Goal: Find specific page/section: Find specific page/section

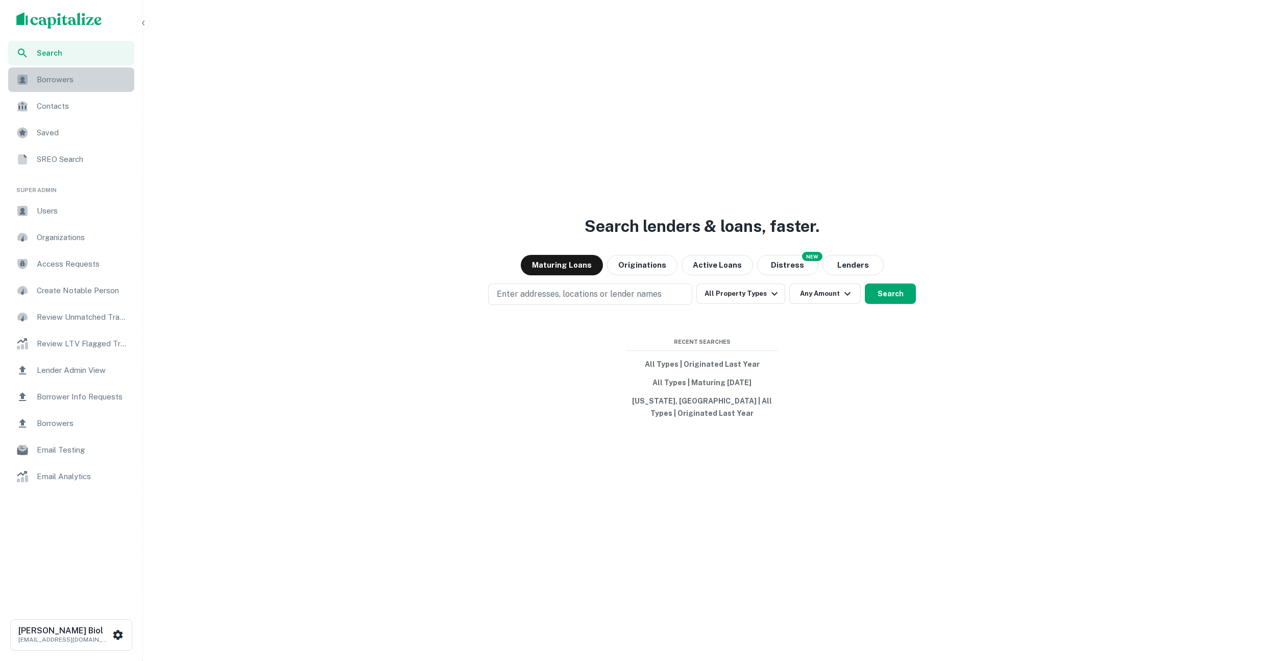
click at [59, 83] on span "Borrowers" at bounding box center [82, 80] width 91 height 12
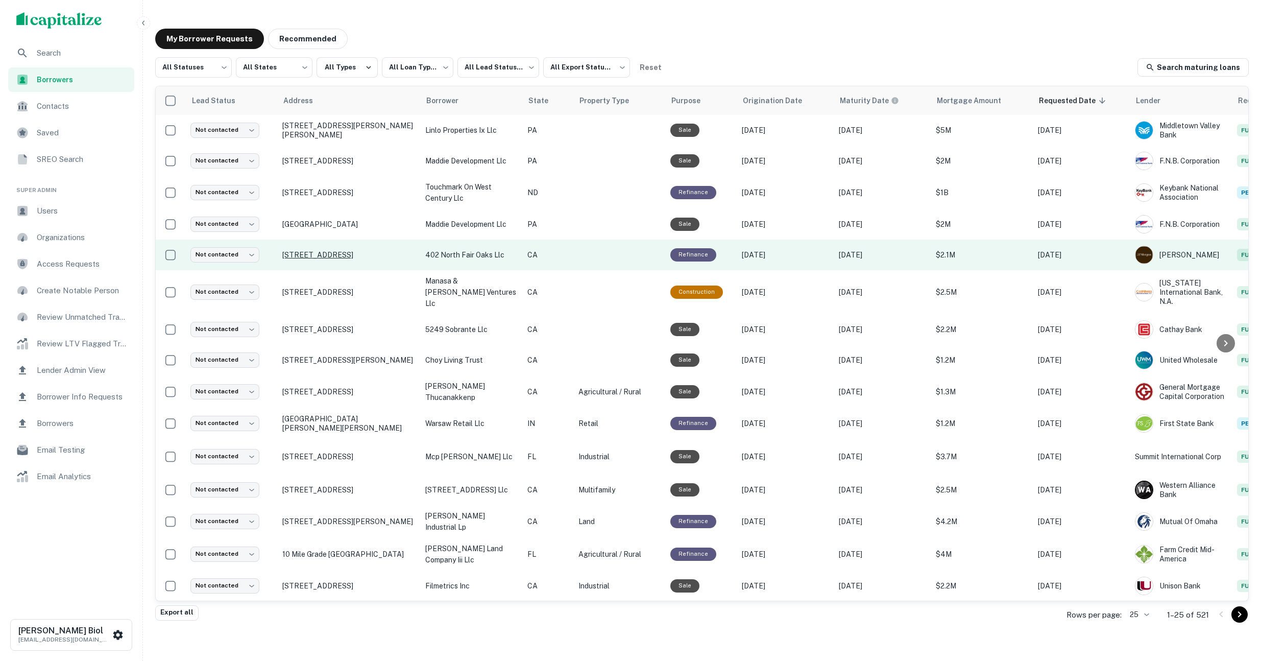
click at [333, 259] on p "402 N Fair Oaks Ave Sunnyvale, CA 94085" at bounding box center [348, 254] width 133 height 9
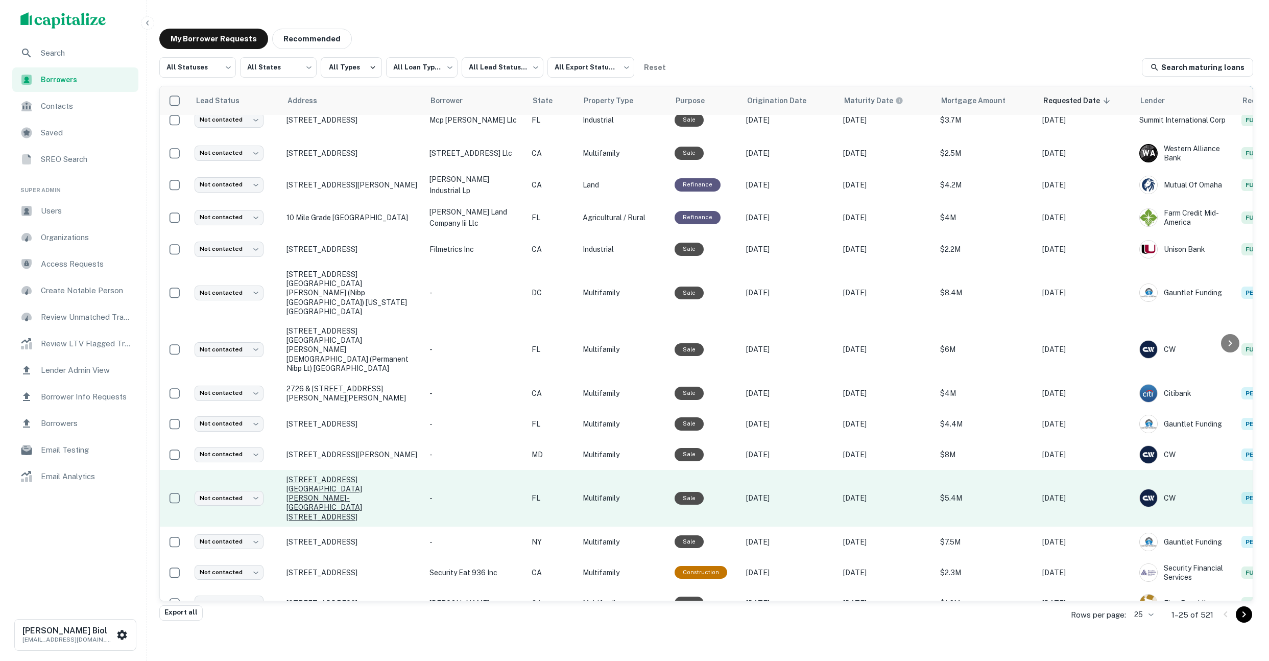
scroll to position [11, 0]
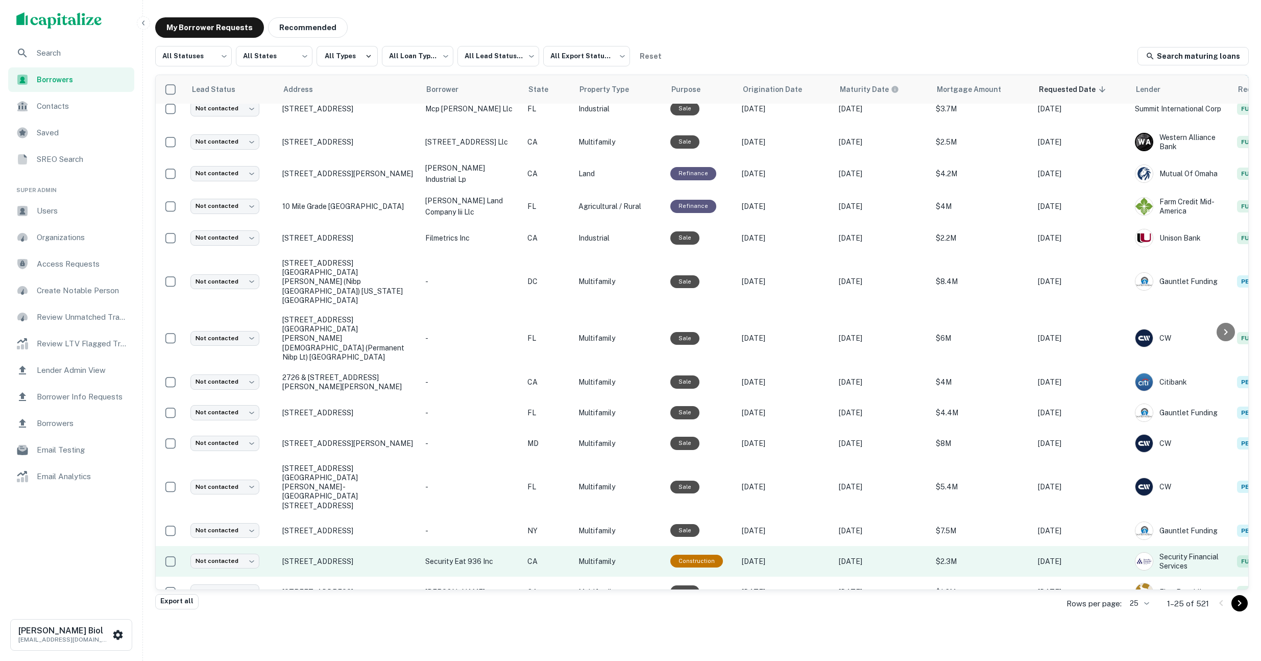
click at [382, 546] on td "630 Lake St San Francisco, CA 94118" at bounding box center [348, 561] width 143 height 31
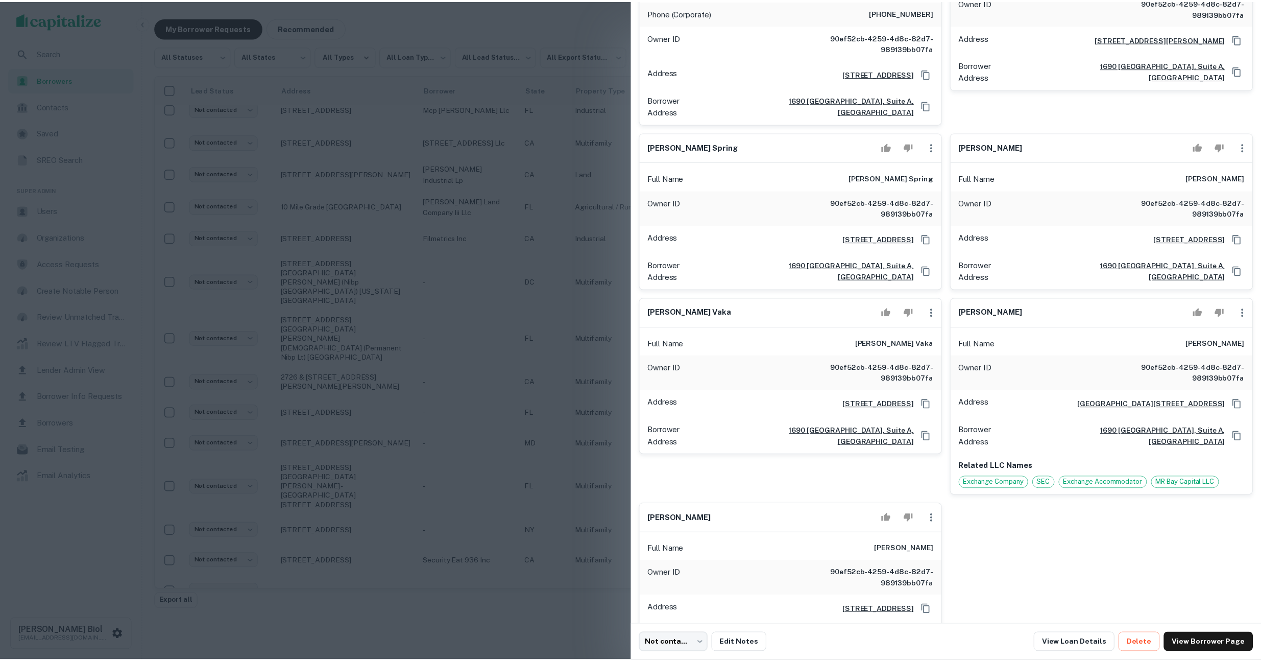
scroll to position [760, 0]
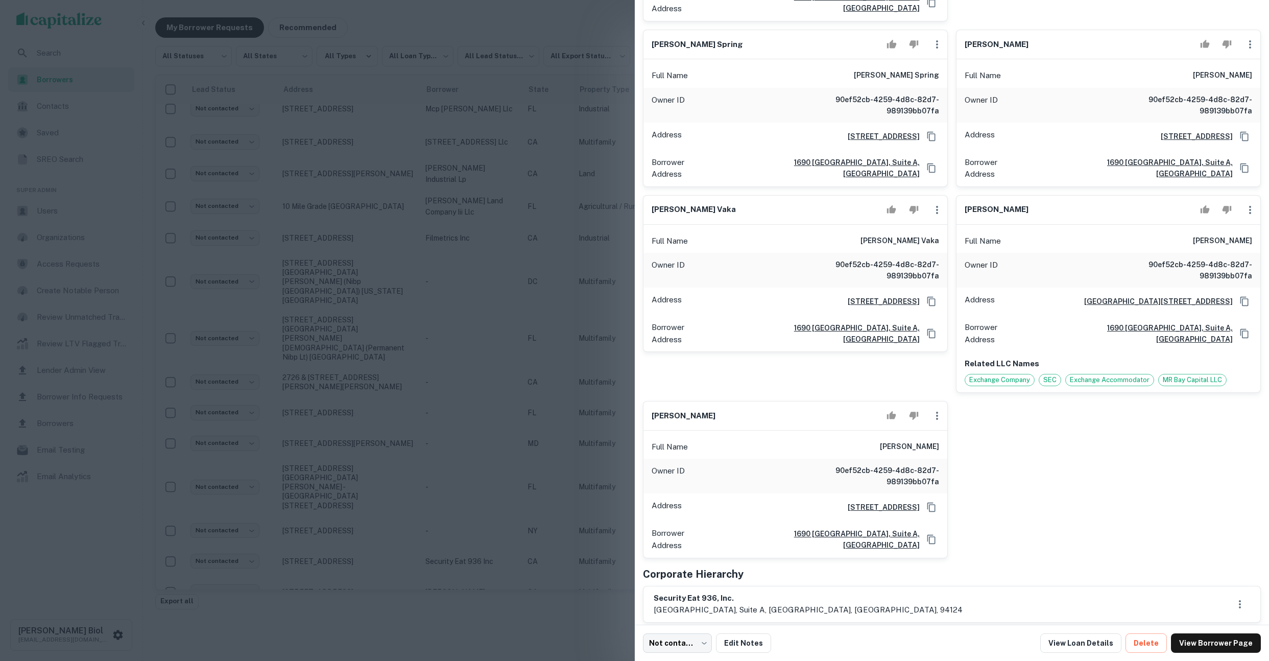
click at [442, 278] on div at bounding box center [634, 330] width 1269 height 661
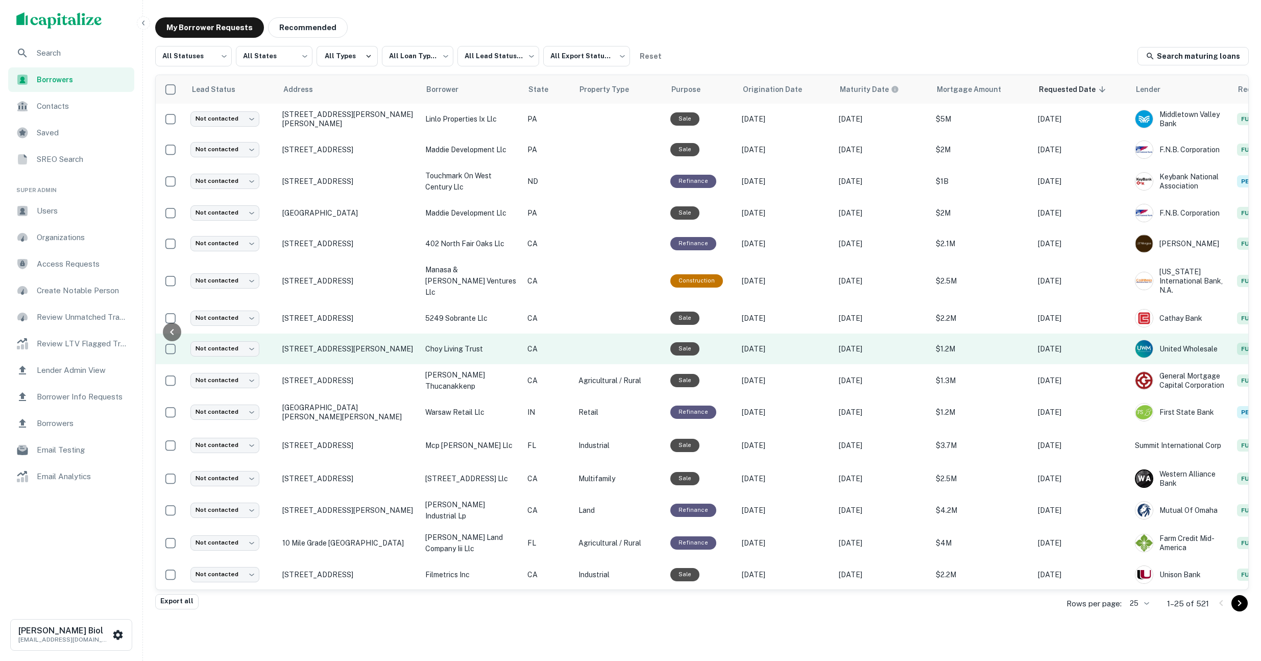
scroll to position [0, 116]
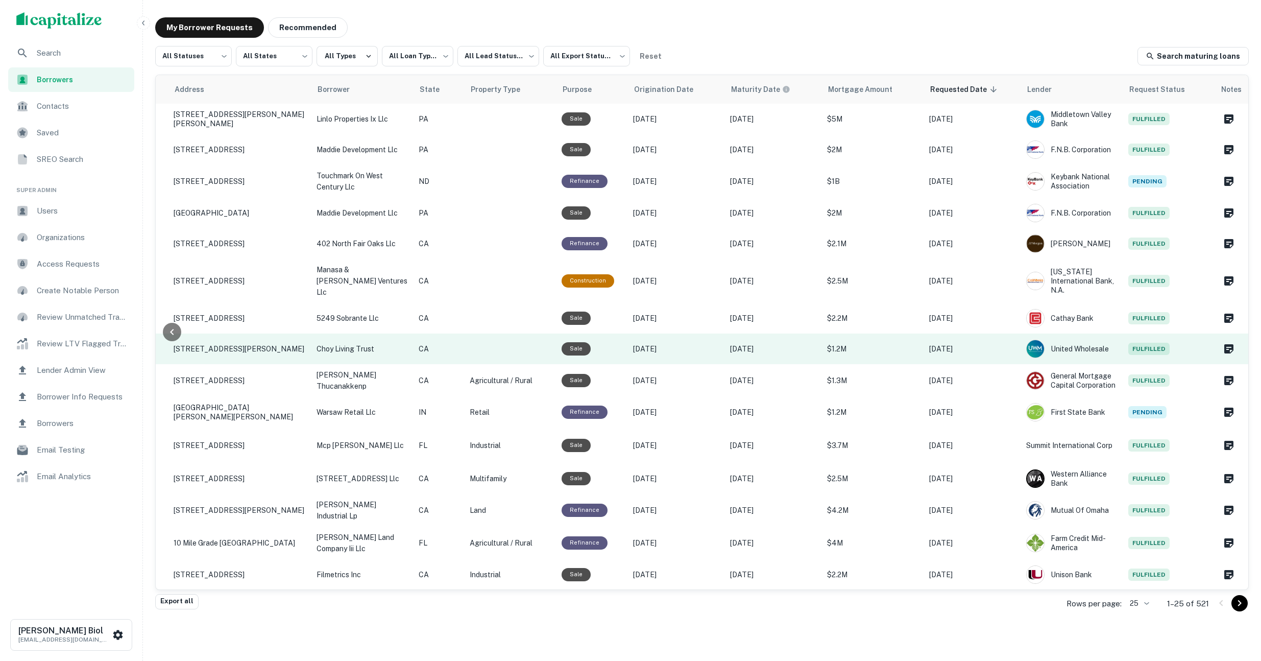
click at [261, 353] on td "401 Lynn Ave Milpitas, CA 95035" at bounding box center [239, 348] width 143 height 31
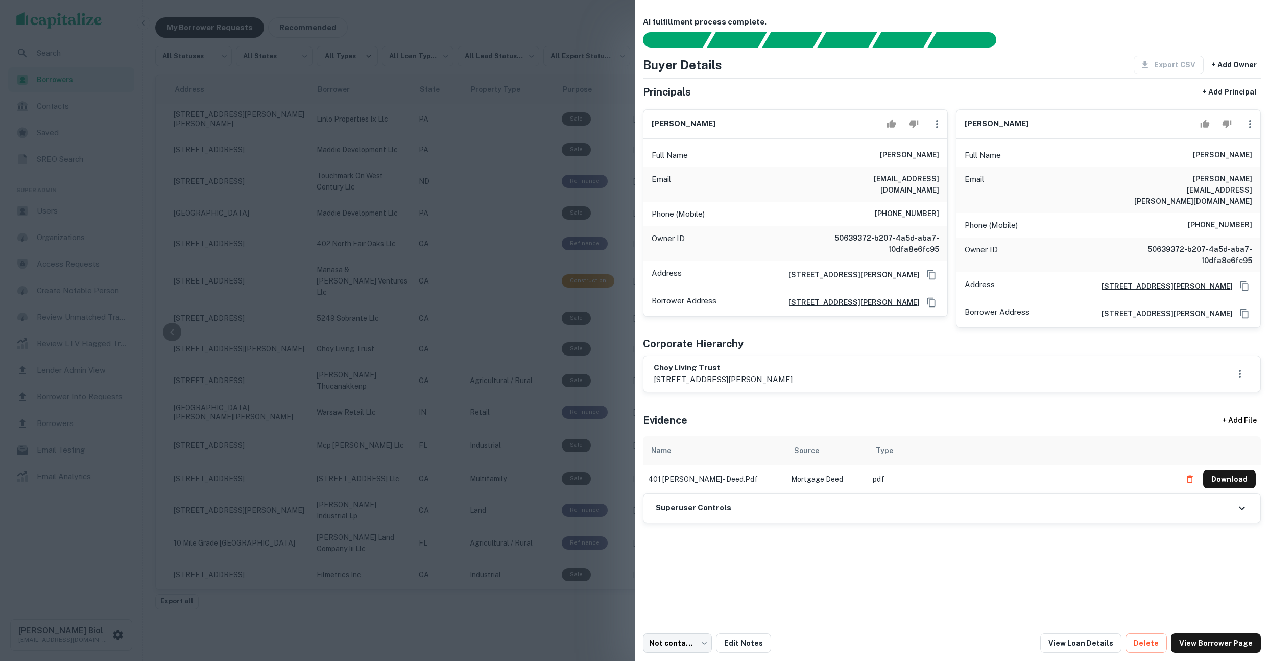
click at [429, 371] on div at bounding box center [634, 330] width 1269 height 661
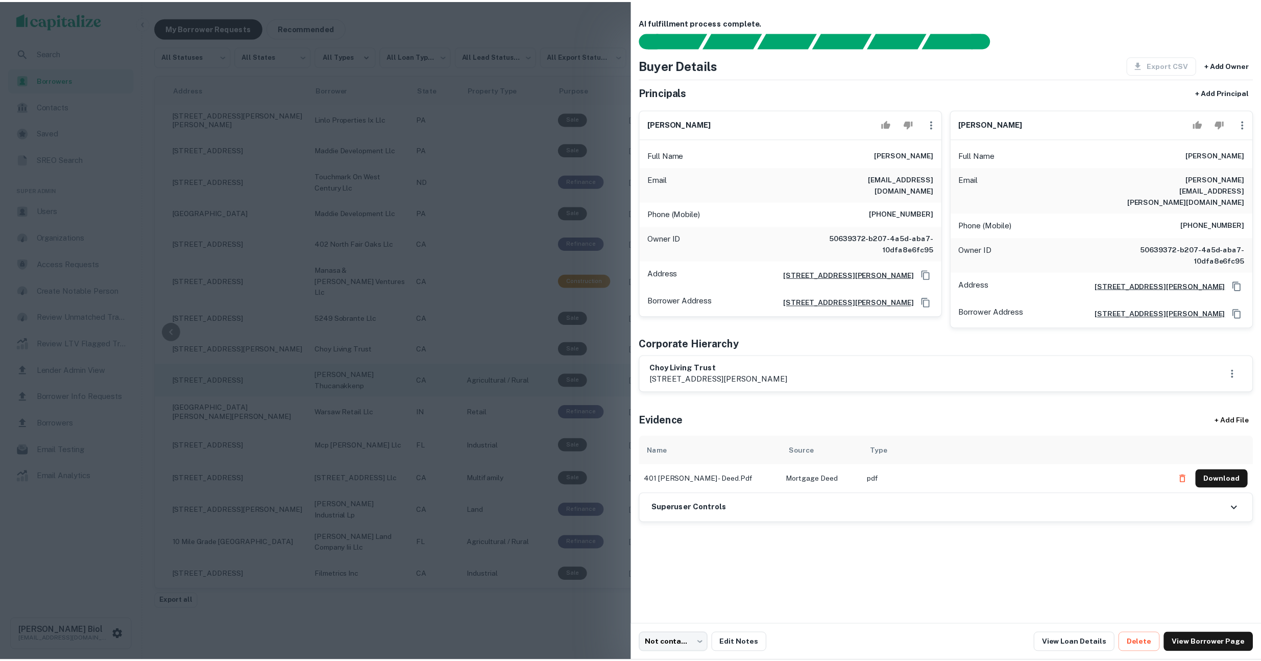
scroll to position [0, 108]
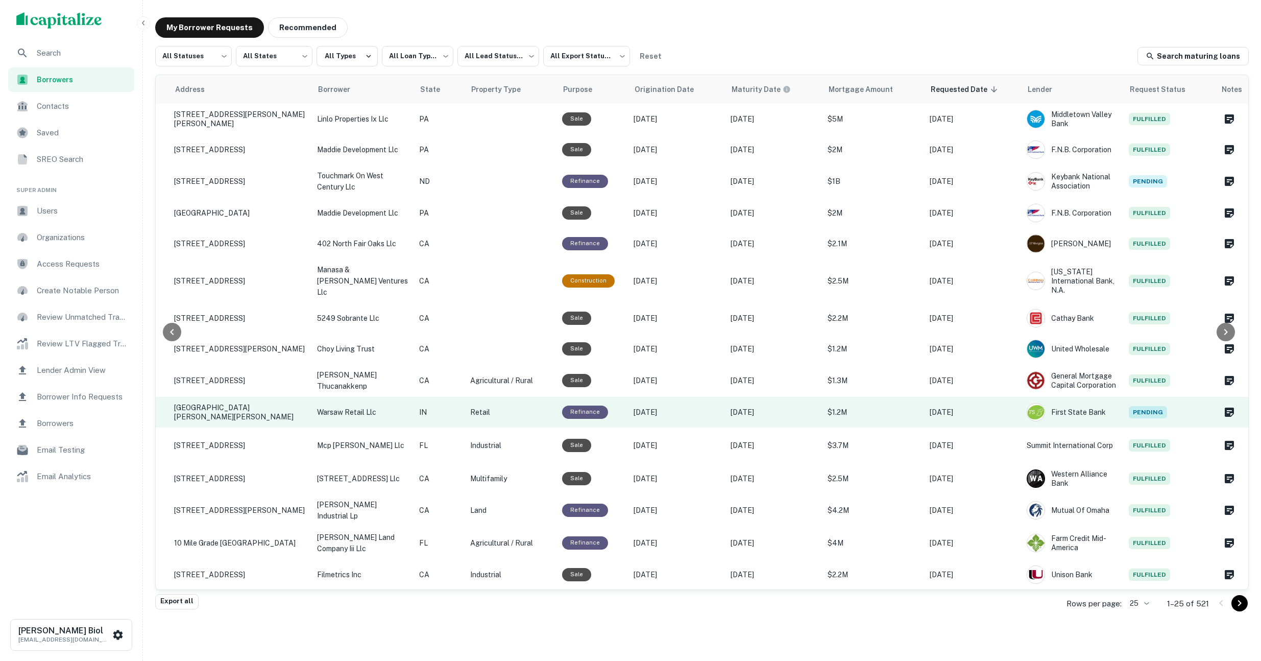
click at [231, 414] on td "2616 Sheldon Dr Warsaw, IN 46582" at bounding box center [240, 412] width 143 height 31
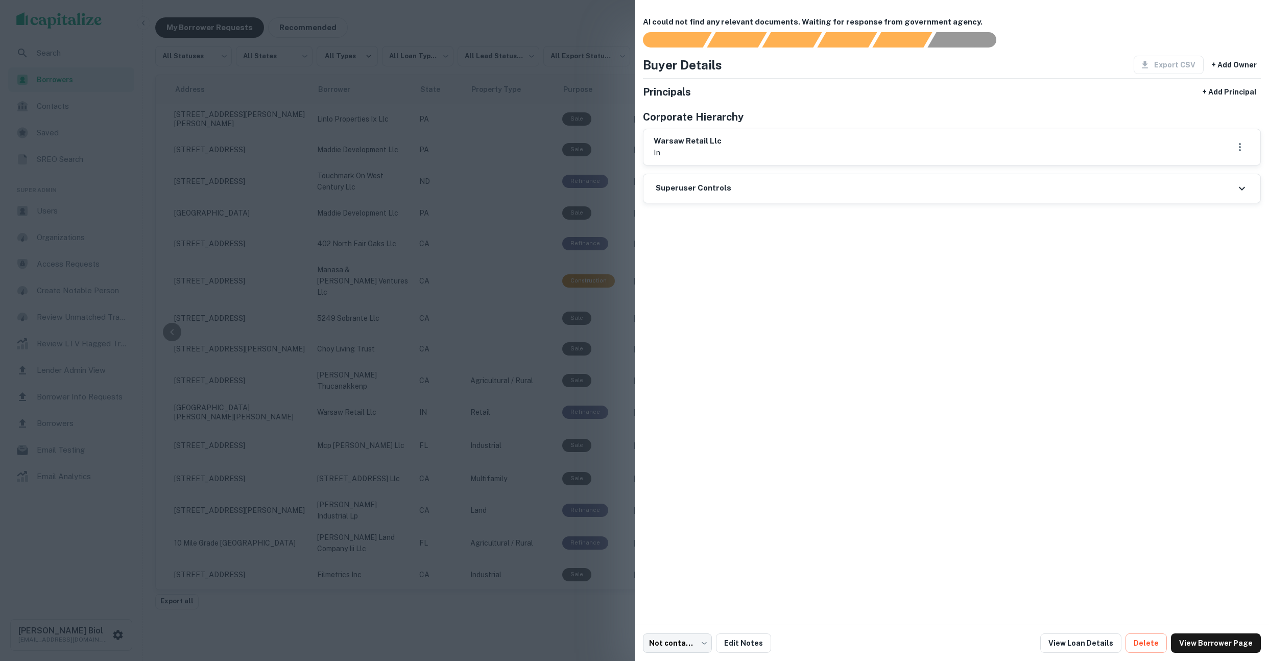
click at [361, 366] on div at bounding box center [634, 330] width 1269 height 661
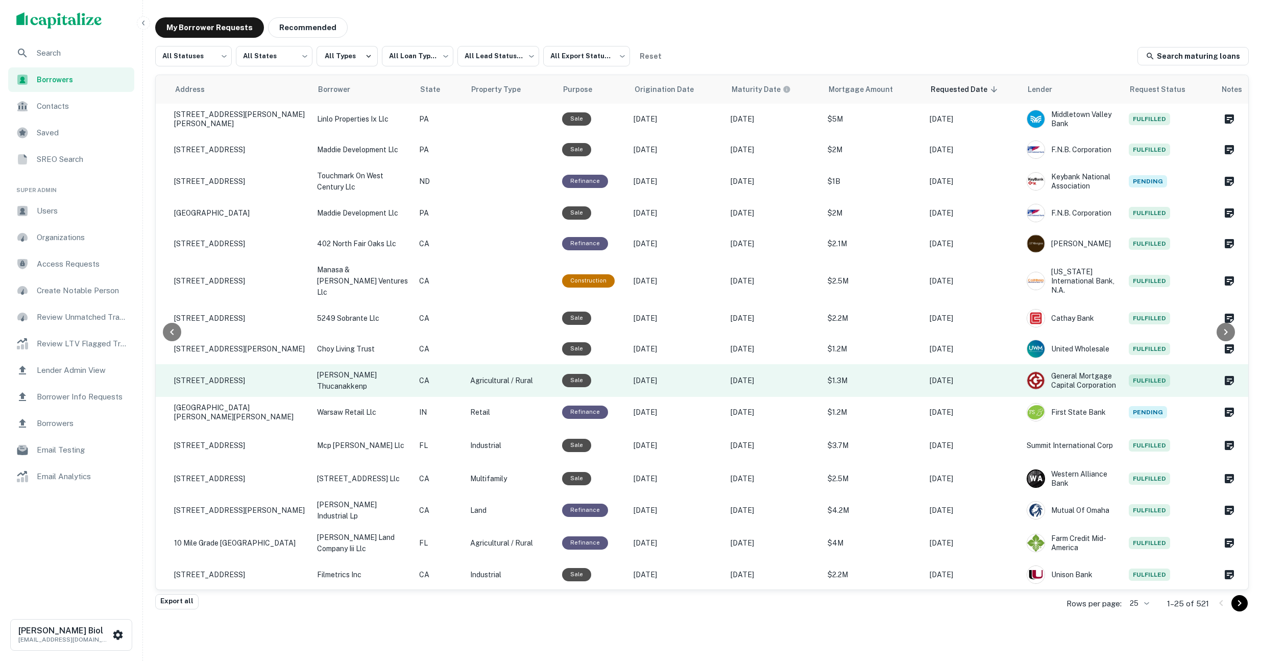
click at [251, 386] on td "11580 Monterey Rd Gilroy, CA 95020" at bounding box center [240, 380] width 143 height 33
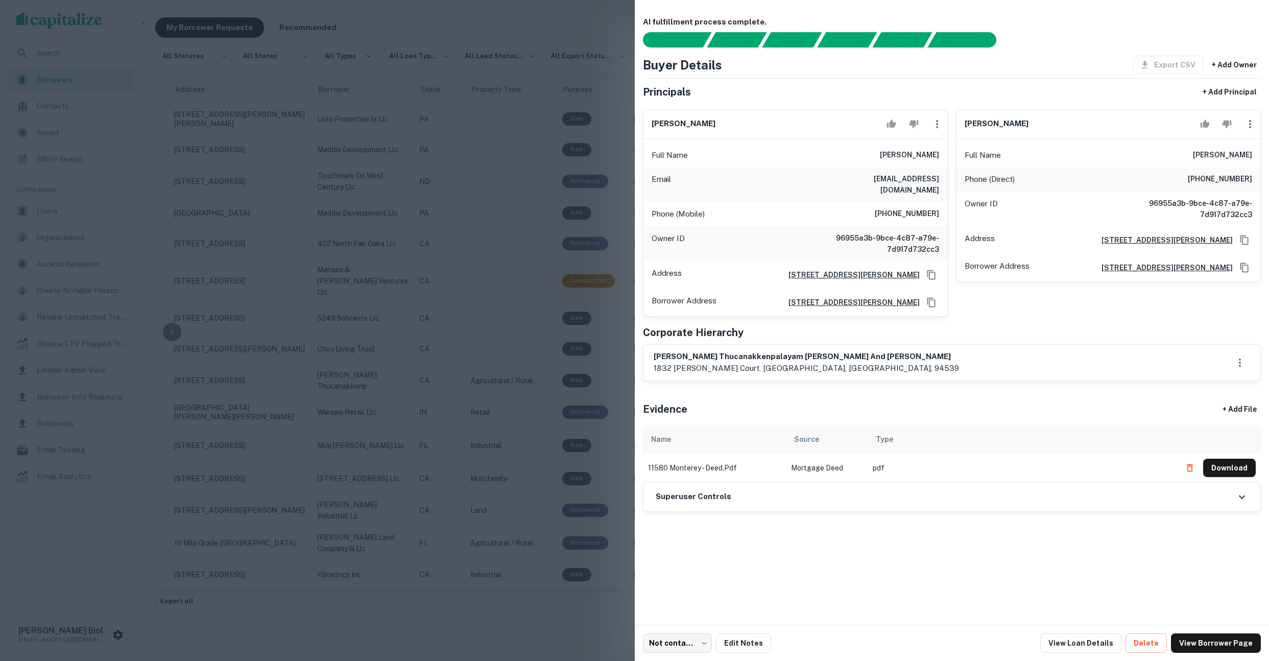
click at [386, 367] on div at bounding box center [634, 330] width 1269 height 661
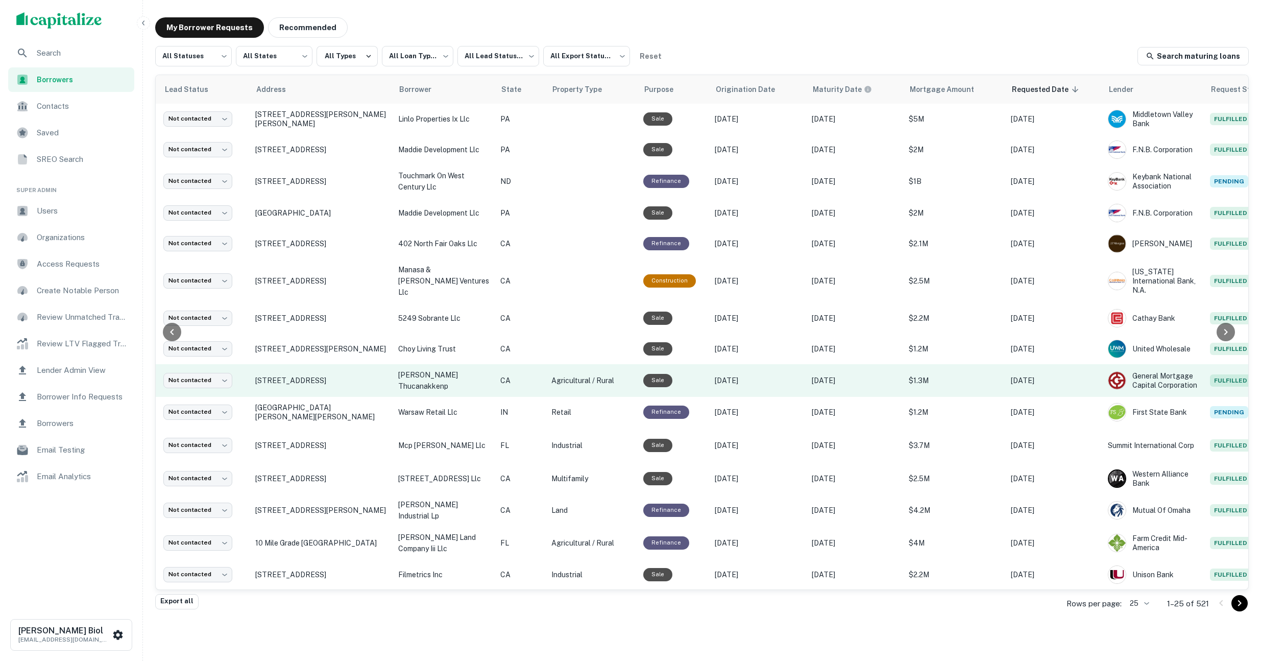
scroll to position [0, 0]
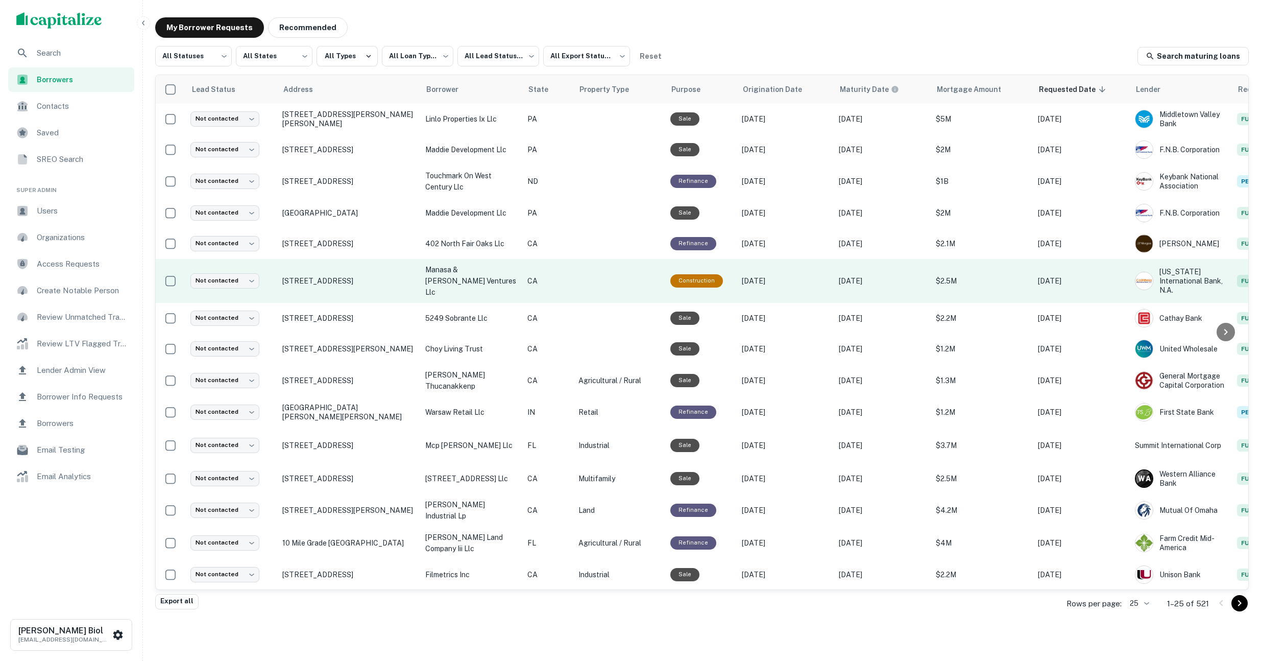
click at [351, 288] on td "964 E El Camino Real Sunnyvale, CA 94087" at bounding box center [348, 281] width 143 height 44
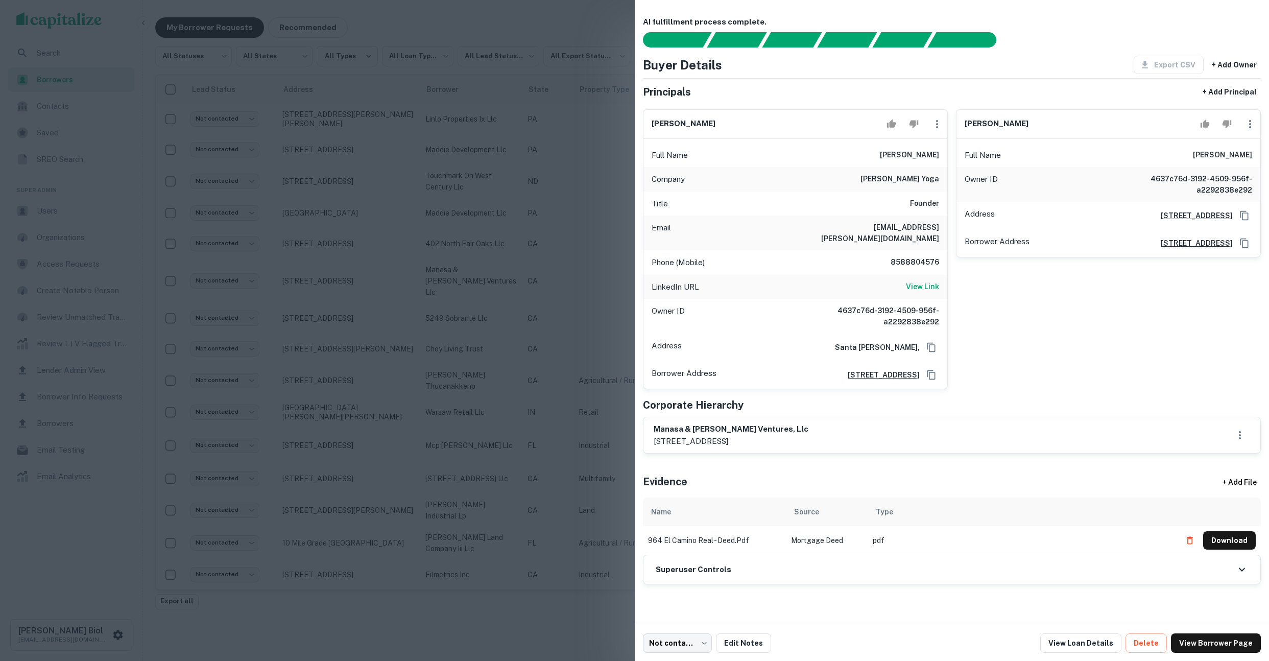
click at [444, 290] on div at bounding box center [634, 330] width 1269 height 661
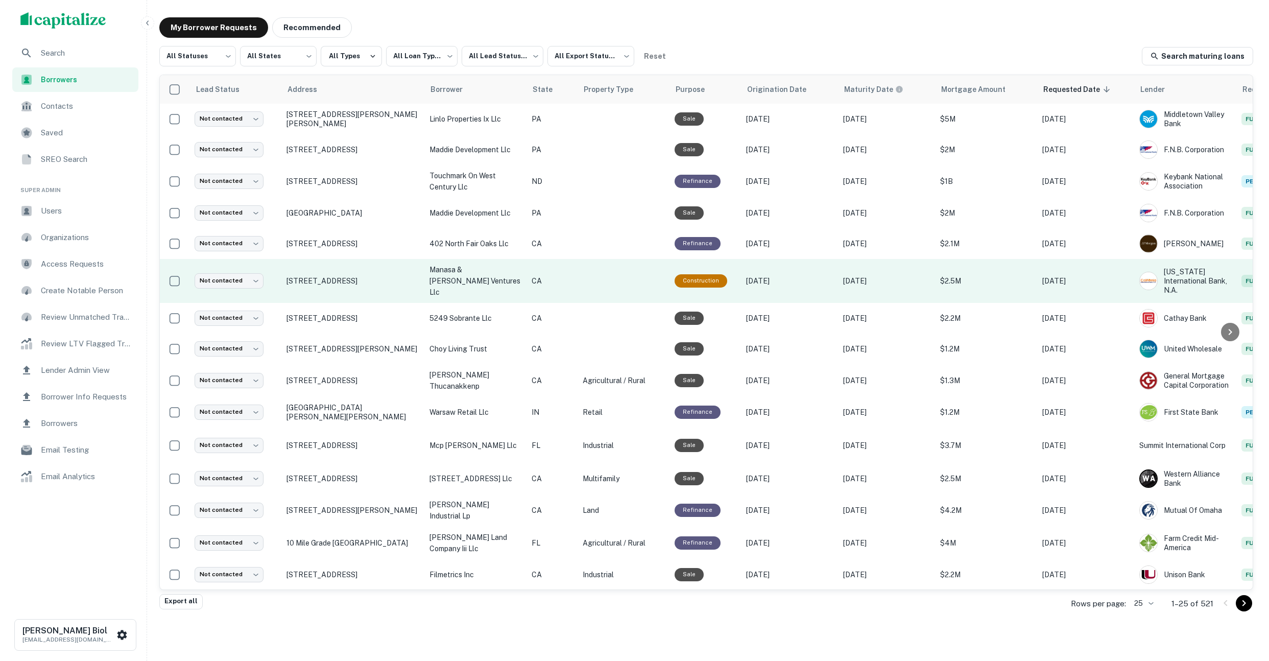
scroll to position [0, 116]
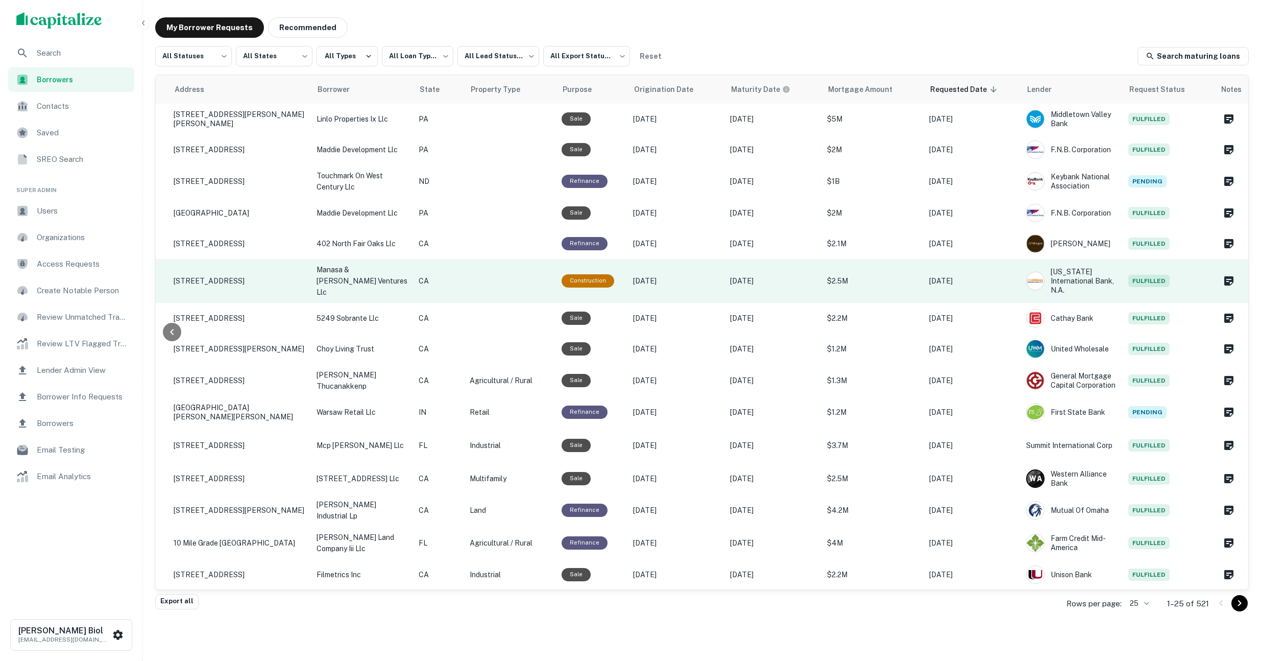
click at [263, 287] on td "964 E El Camino Real Sunnyvale, CA 94087" at bounding box center [239, 281] width 143 height 44
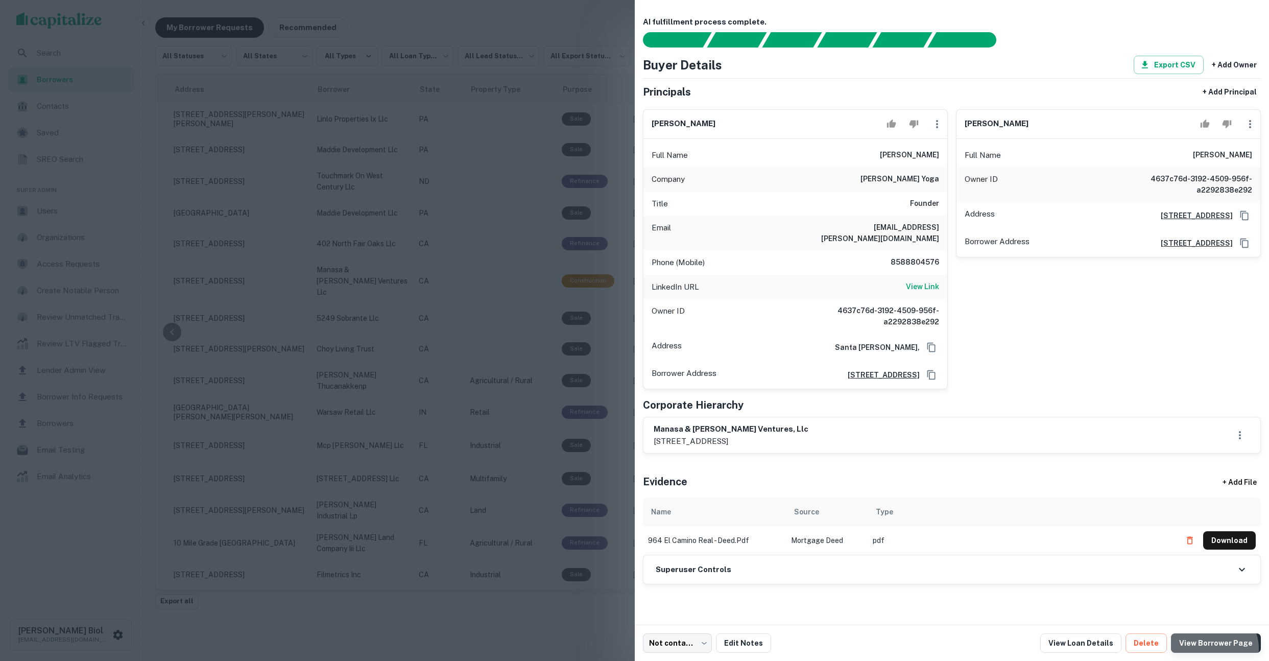
click at [1216, 648] on link "View Borrower Page" at bounding box center [1216, 642] width 90 height 19
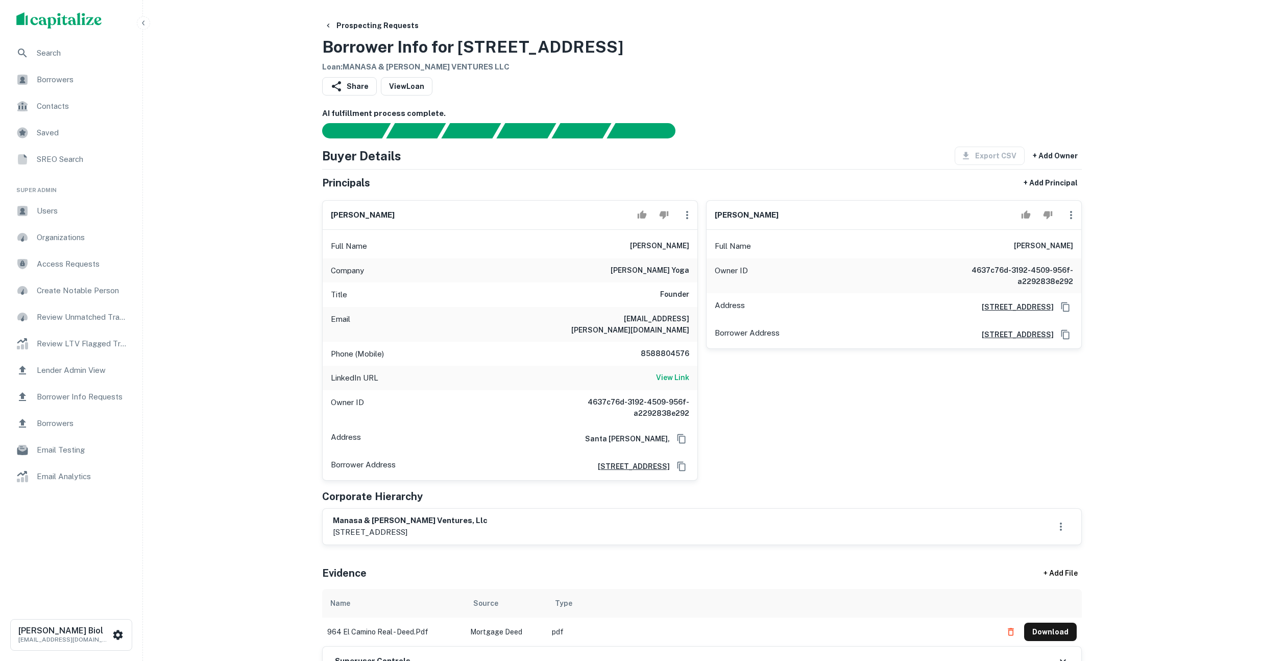
drag, startPoint x: 277, startPoint y: 92, endPoint x: 61, endPoint y: 131, distance: 219.4
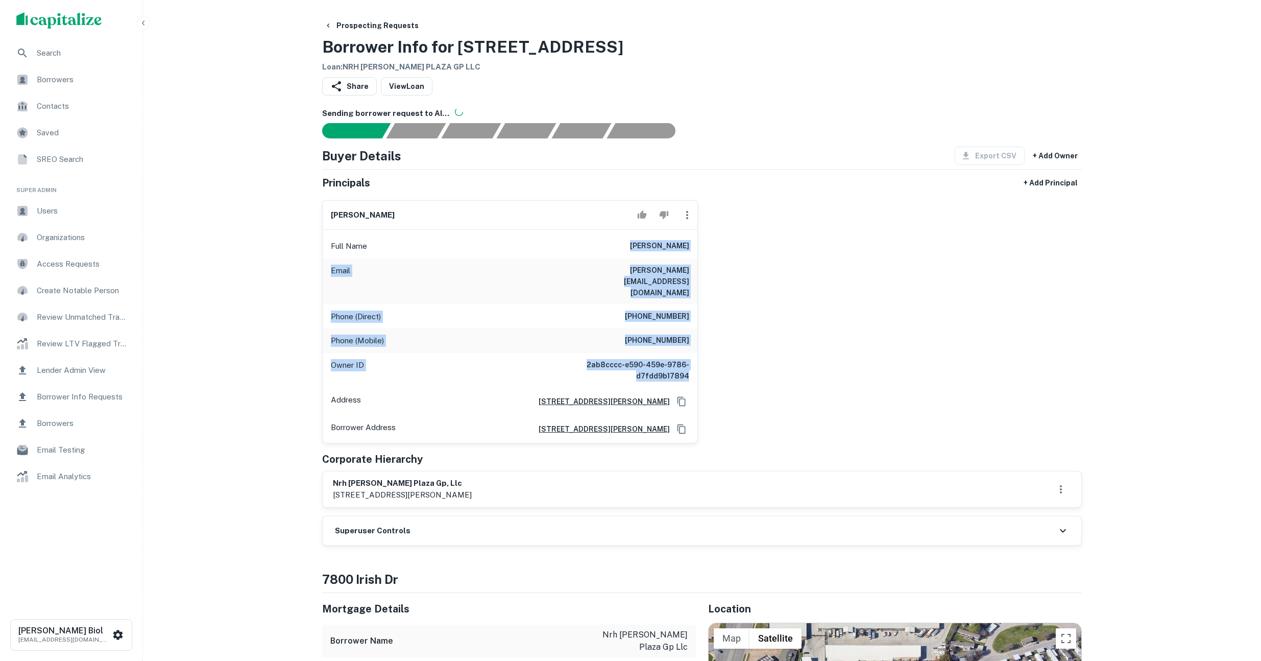
drag, startPoint x: 624, startPoint y: 246, endPoint x: 691, endPoint y: 353, distance: 125.9
click at [691, 353] on div "Full Name gordon c nicholson Email charlie-nicholson@sbcglobal.net Phone (Direc…" at bounding box center [510, 336] width 375 height 213
click at [691, 353] on div "Owner ID 2ab8cccc-e590-459e-9786-d7fdd9b17894" at bounding box center [510, 370] width 375 height 35
drag, startPoint x: 666, startPoint y: 328, endPoint x: 622, endPoint y: 249, distance: 91.2
click at [622, 249] on div "Full Name gordon c nicholson Email charlie-nicholson@sbcglobal.net Phone (Direc…" at bounding box center [510, 336] width 375 height 213
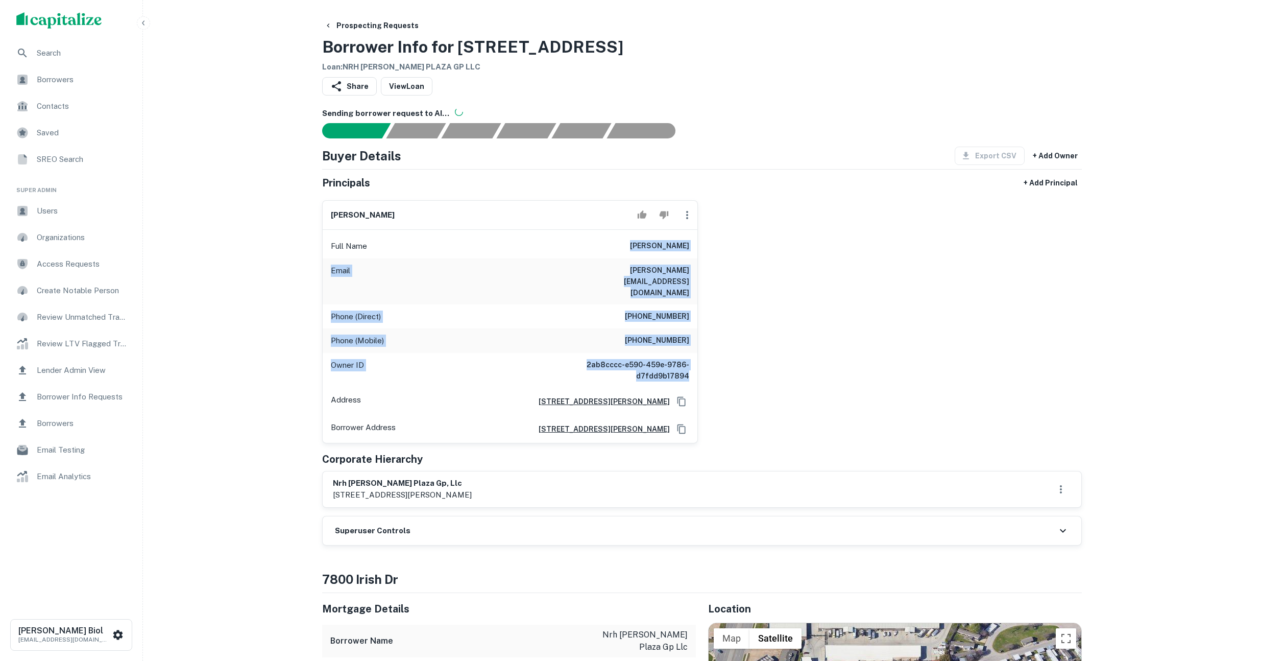
click at [622, 249] on div "Full Name gordon c nicholson" at bounding box center [510, 246] width 375 height 25
drag, startPoint x: 623, startPoint y: 247, endPoint x: 691, endPoint y: 352, distance: 125.5
click at [691, 352] on div "Full Name gordon c nicholson Email charlie-nicholson@sbcglobal.net Phone (Direc…" at bounding box center [510, 336] width 375 height 213
click at [691, 353] on div "Owner ID 2ab8cccc-e590-459e-9786-d7fdd9b17894" at bounding box center [510, 370] width 375 height 35
drag, startPoint x: 691, startPoint y: 353, endPoint x: 620, endPoint y: 246, distance: 128.3
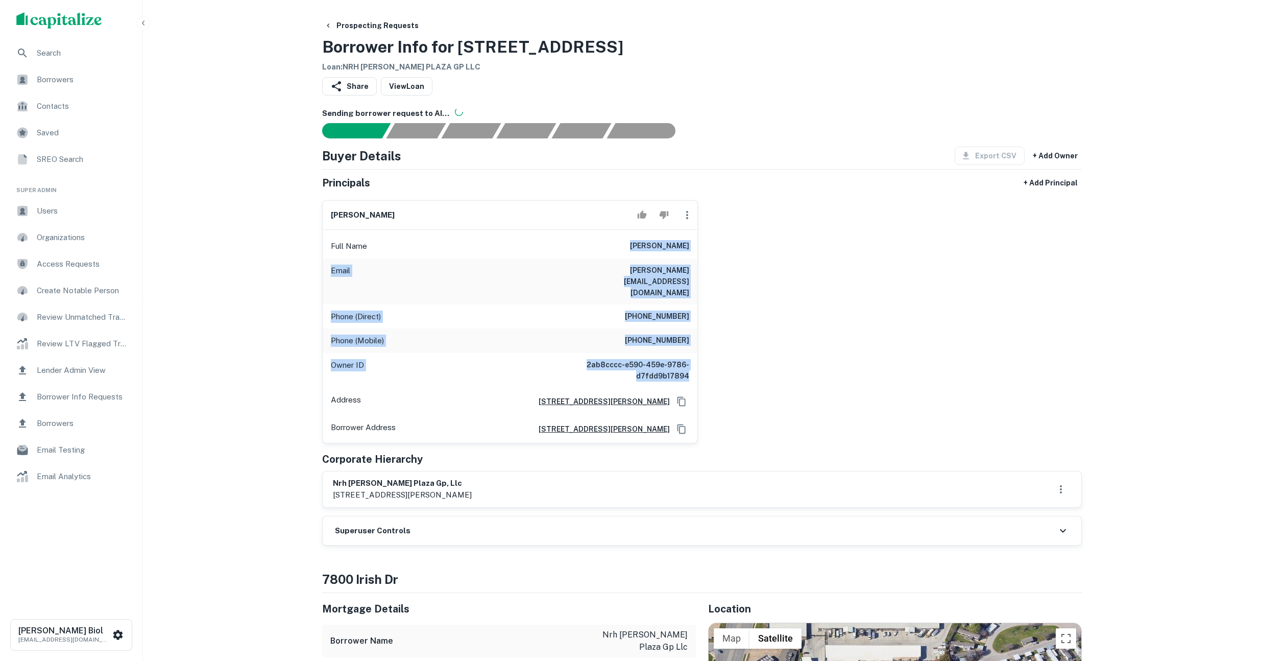
click at [620, 246] on div "Full Name gordon c nicholson Email charlie-nicholson@sbcglobal.net Phone (Direc…" at bounding box center [510, 336] width 375 height 213
click at [620, 246] on div "Full Name gordon c nicholson" at bounding box center [510, 246] width 375 height 25
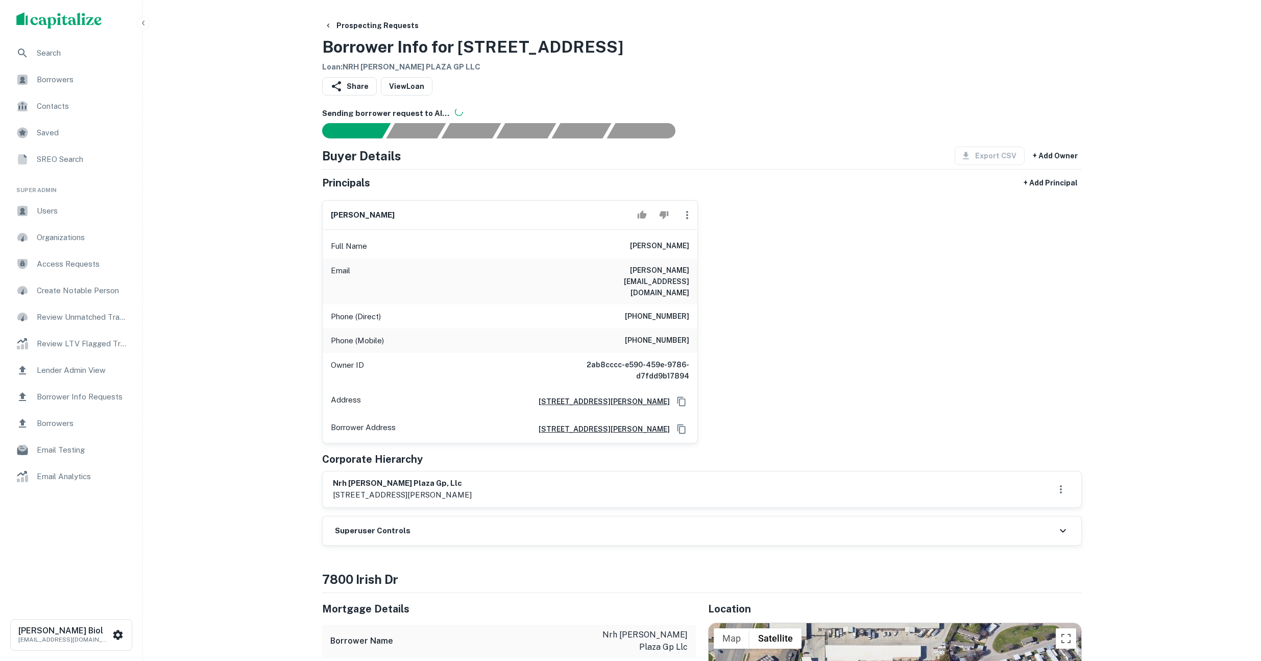
click at [504, 516] on div "Superuser Controls" at bounding box center [702, 530] width 759 height 29
